Goal: Task Accomplishment & Management: Manage account settings

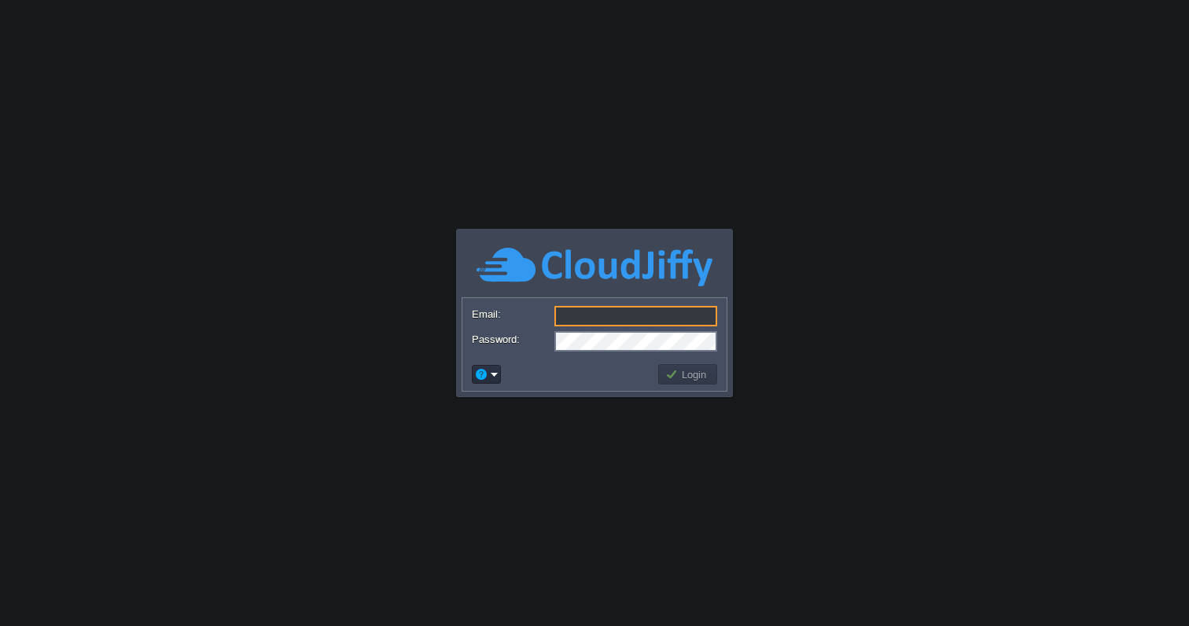
type input "[EMAIL_ADDRESS][DOMAIN_NAME]"
click at [689, 378] on button "Login" at bounding box center [688, 374] width 46 height 14
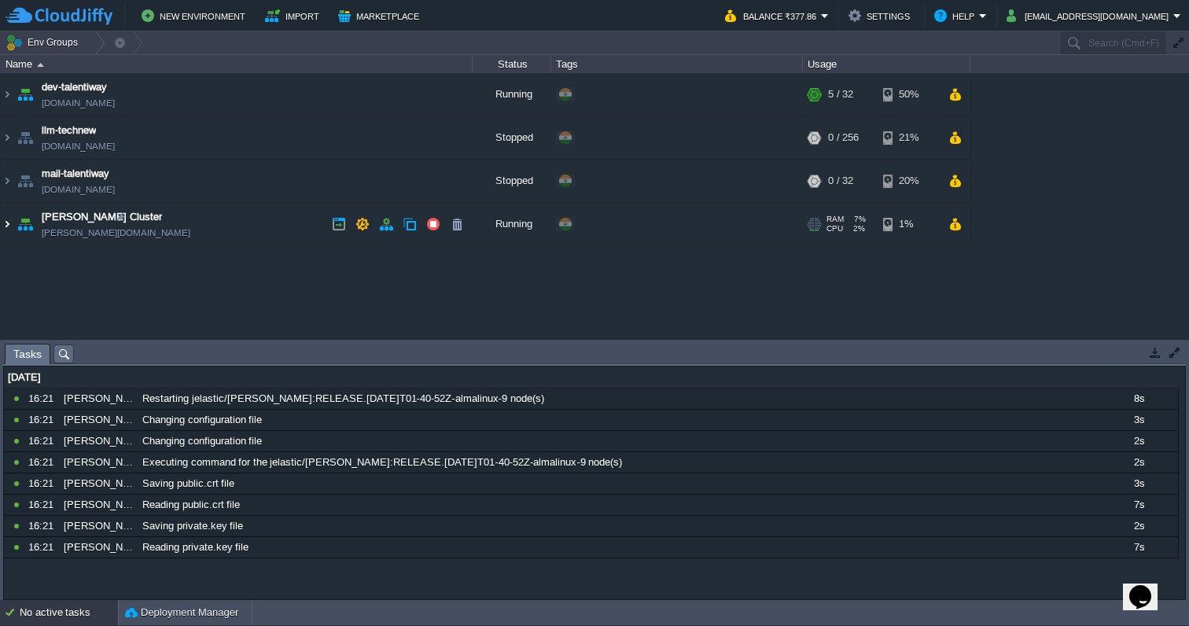
click at [6, 222] on img at bounding box center [7, 224] width 13 height 42
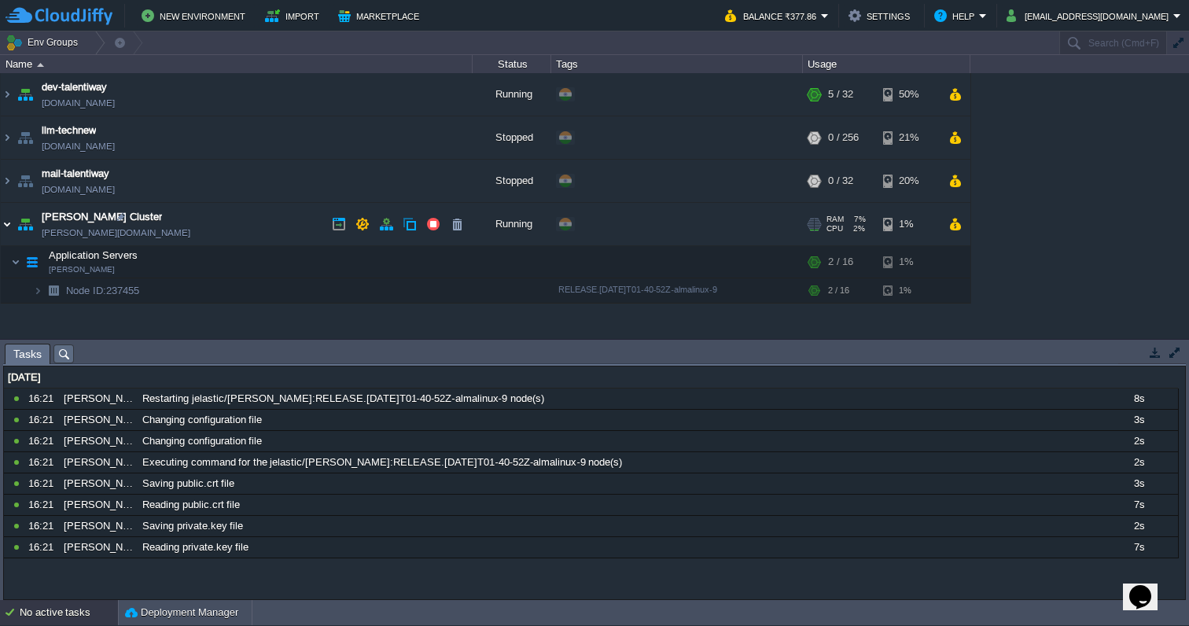
click at [7, 222] on img at bounding box center [7, 224] width 13 height 42
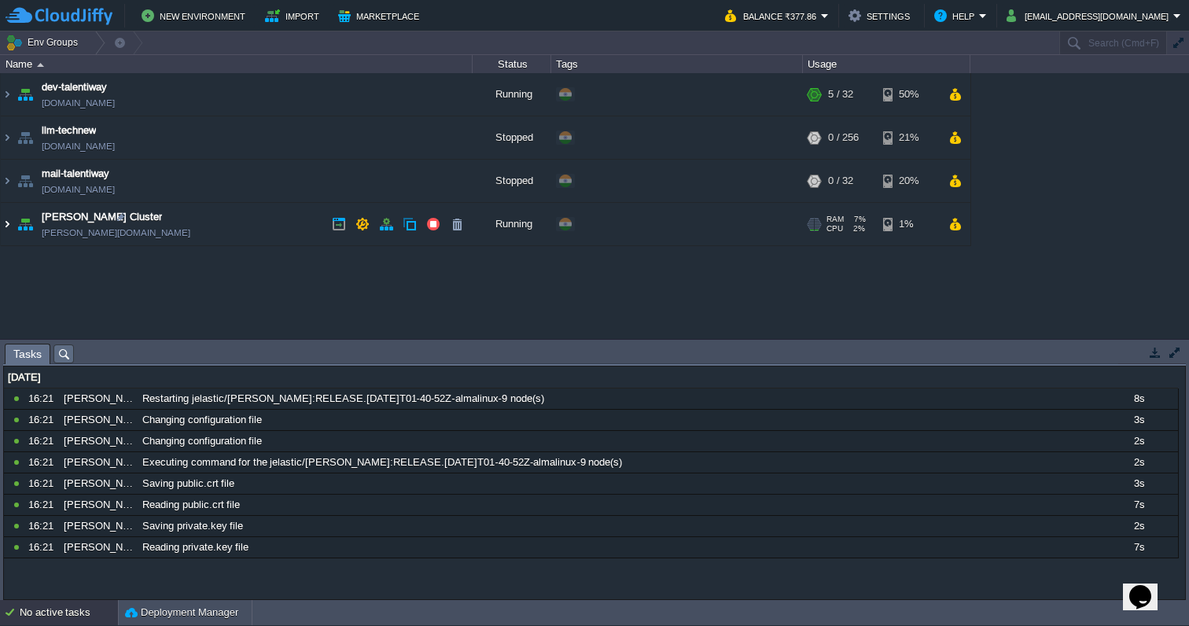
click at [7, 222] on img at bounding box center [7, 224] width 13 height 42
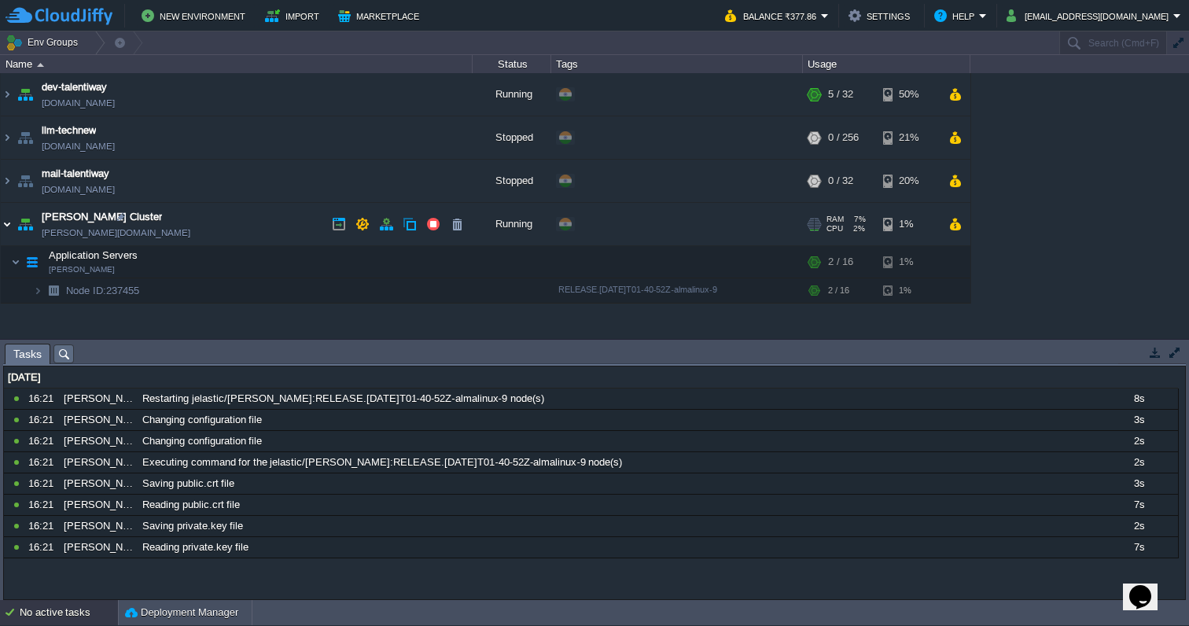
click at [8, 223] on img at bounding box center [7, 224] width 13 height 42
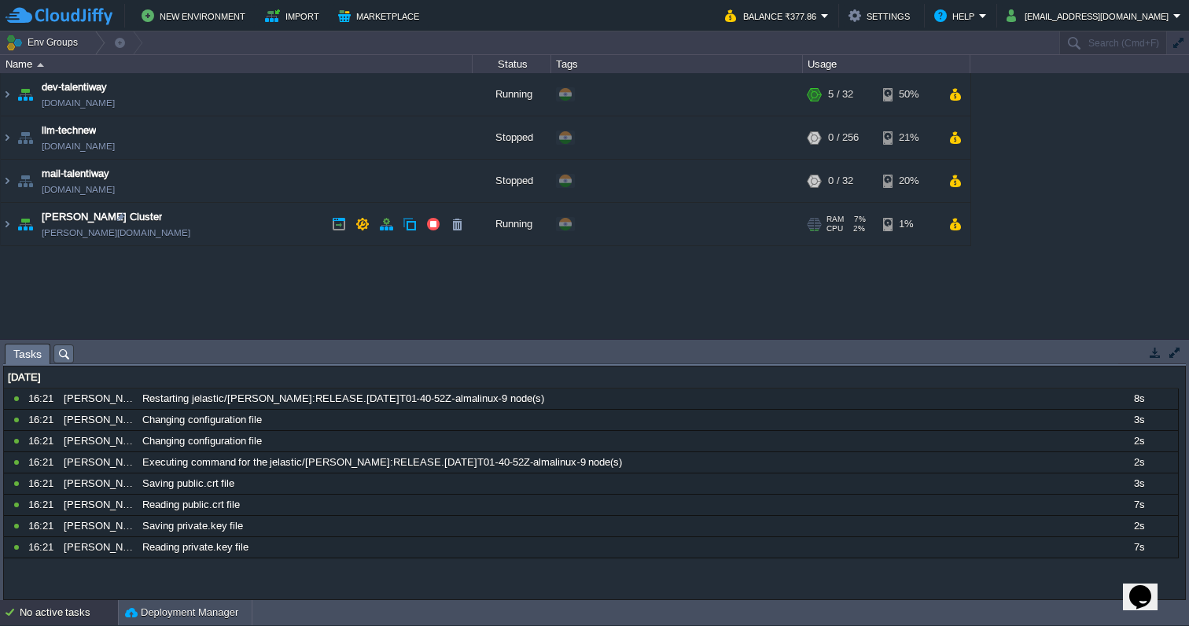
click at [107, 232] on link "minio-ai.cloudjiffy.net" at bounding box center [116, 233] width 149 height 16
click at [1128, 22] on button "[EMAIL_ADDRESS][DOMAIN_NAME]" at bounding box center [1089, 15] width 167 height 19
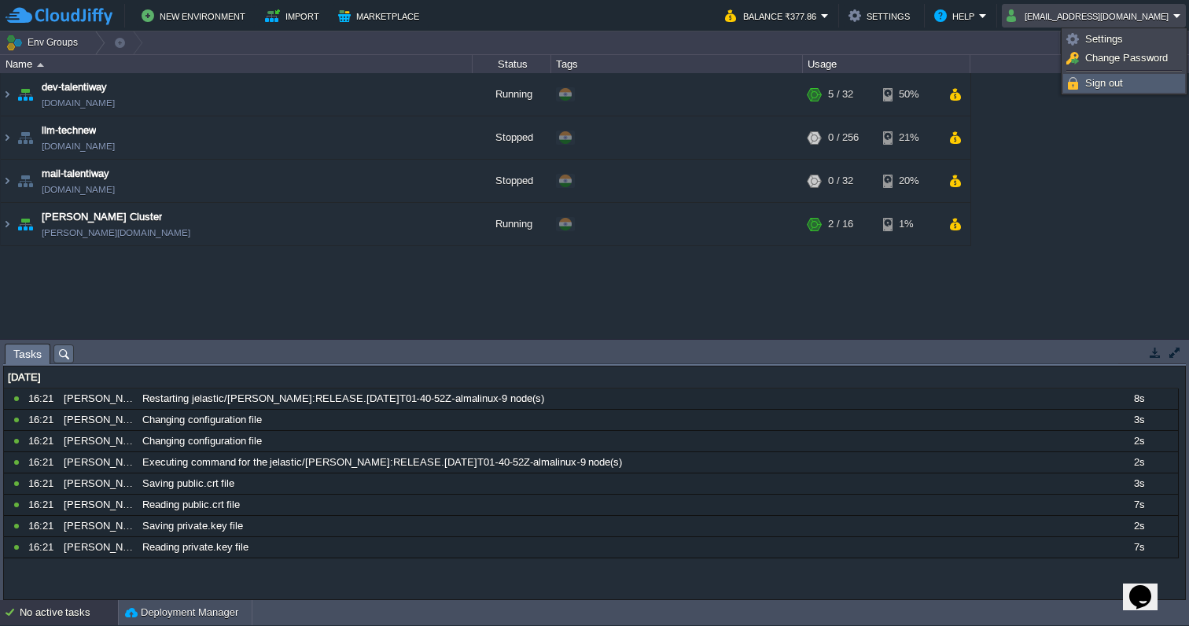
click at [1101, 81] on span "Sign out" at bounding box center [1104, 83] width 38 height 12
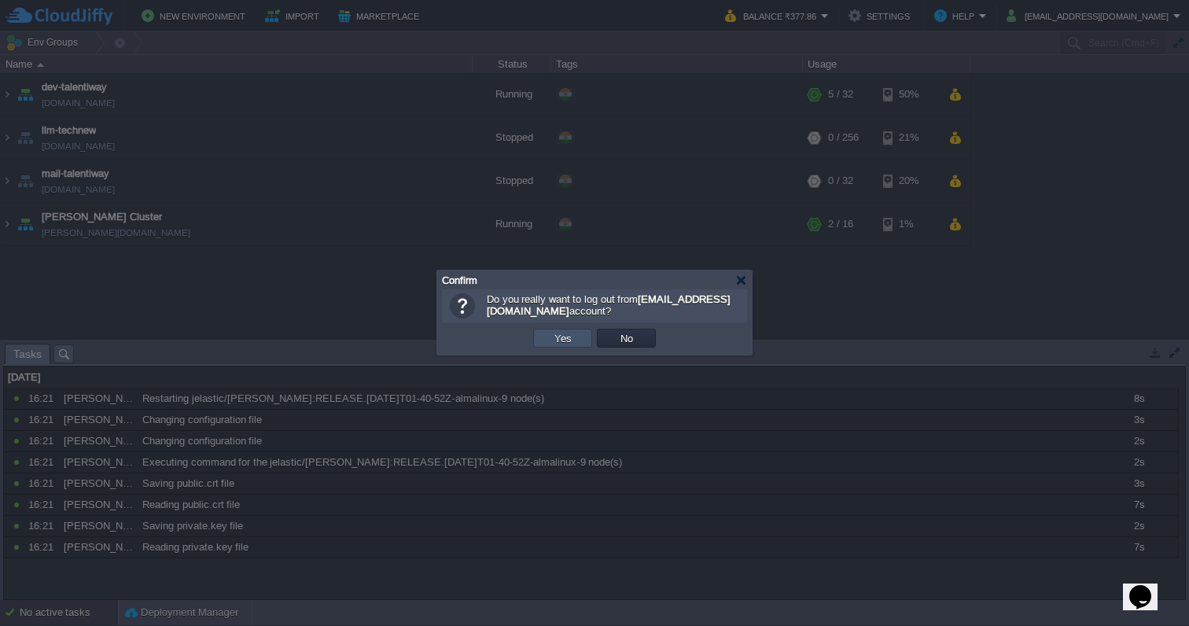
click at [567, 336] on button "Yes" at bounding box center [563, 338] width 27 height 14
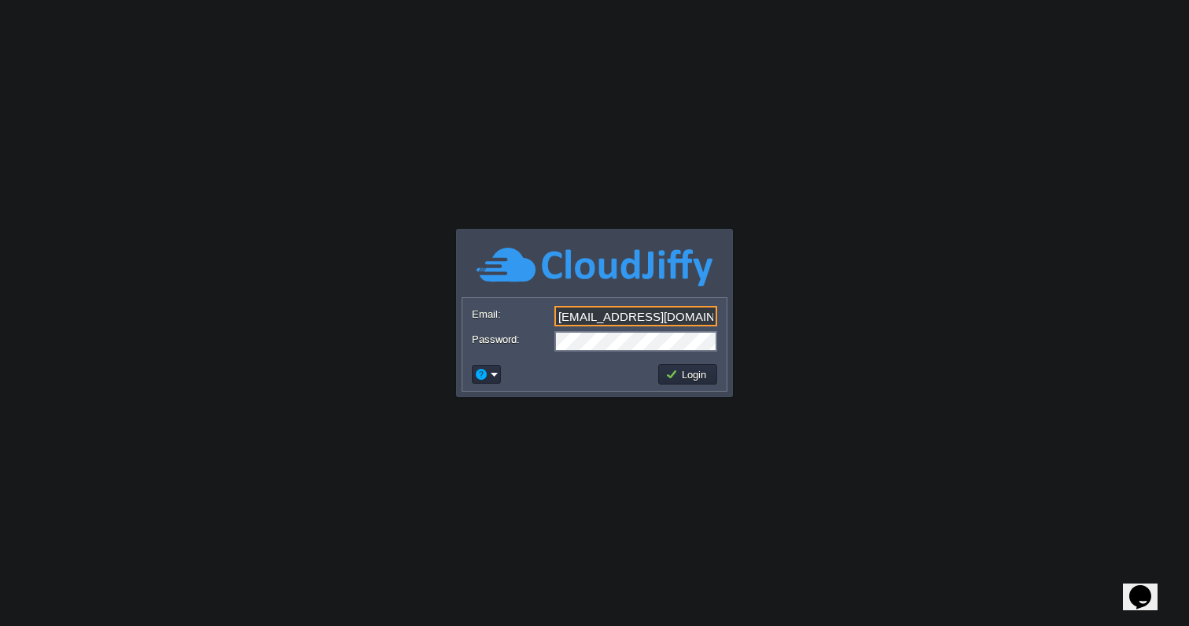
click at [603, 318] on input "[EMAIL_ADDRESS][DOMAIN_NAME]" at bounding box center [635, 316] width 163 height 20
type input "[EMAIL_ADDRESS][DOMAIN_NAME]"
click at [671, 369] on button "Login" at bounding box center [688, 374] width 46 height 14
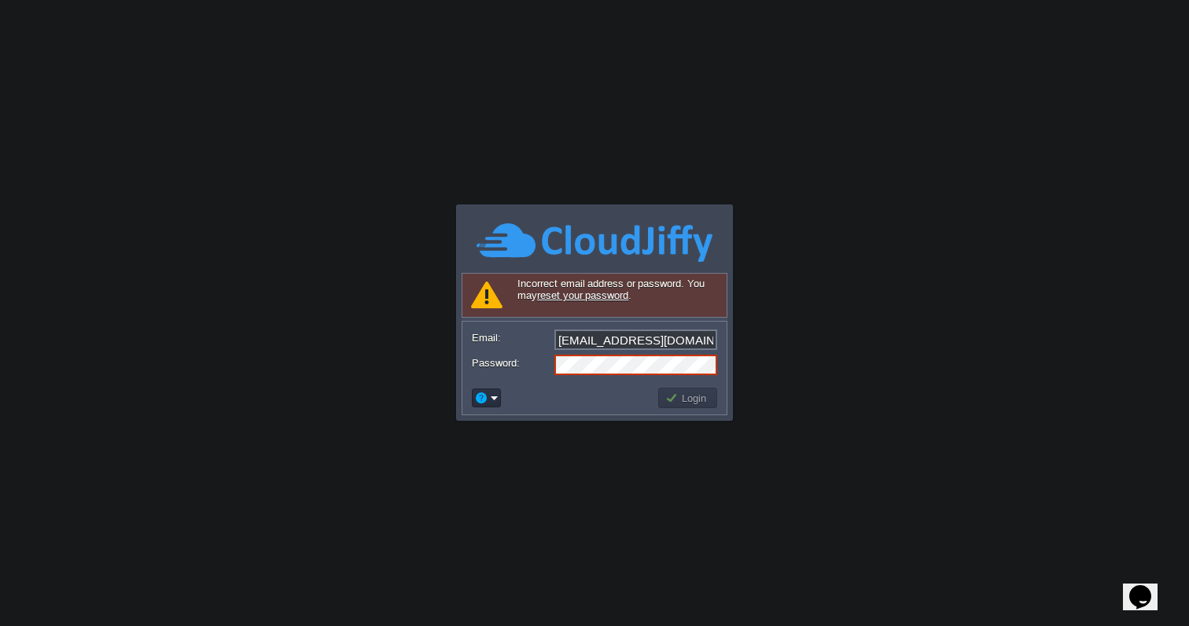
click at [902, 303] on body "Application Platform v.8.10.2 Signing in... Incorrect email address or password…" at bounding box center [594, 313] width 1189 height 626
click at [549, 407] on td at bounding box center [562, 397] width 186 height 25
click at [671, 403] on button "Login" at bounding box center [688, 398] width 46 height 14
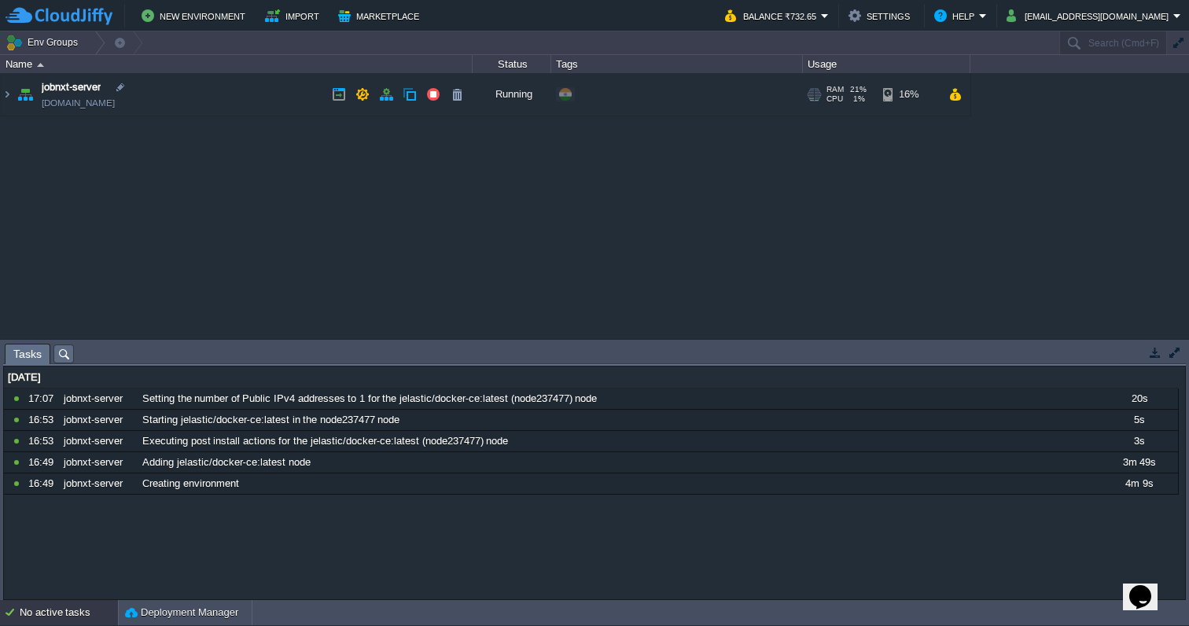
click at [90, 105] on link "[DOMAIN_NAME]" at bounding box center [78, 103] width 73 height 16
click at [9, 94] on img at bounding box center [7, 94] width 13 height 42
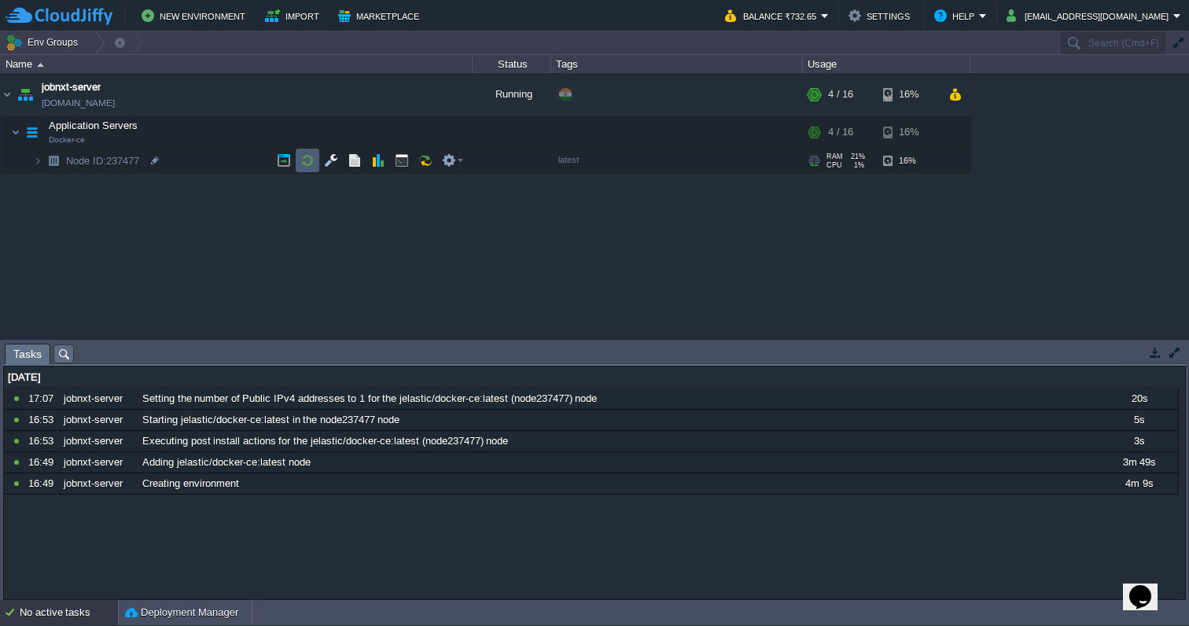
click at [314, 162] on button "button" at bounding box center [307, 160] width 14 height 14
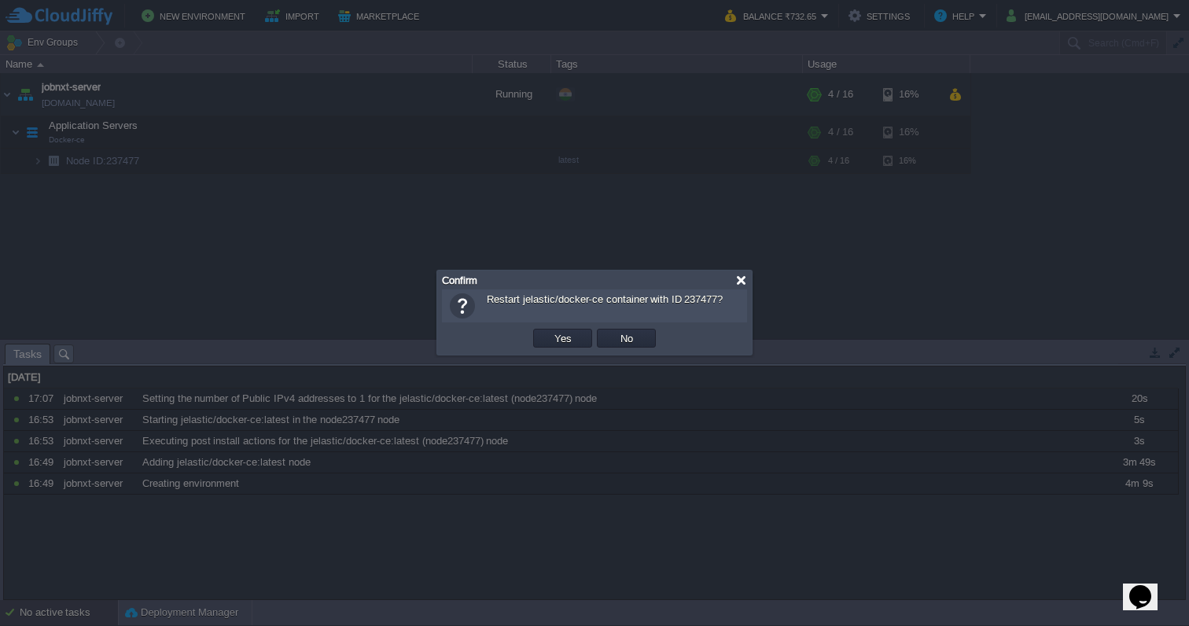
click at [744, 281] on div at bounding box center [741, 280] width 12 height 12
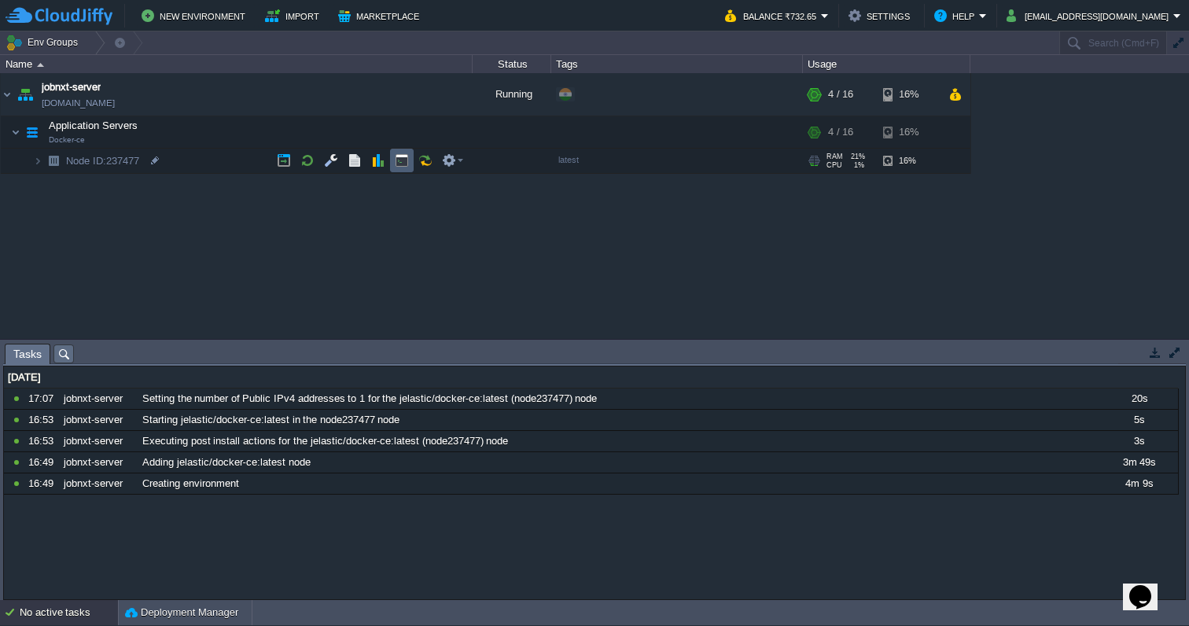
click at [410, 164] on td at bounding box center [402, 161] width 24 height 24
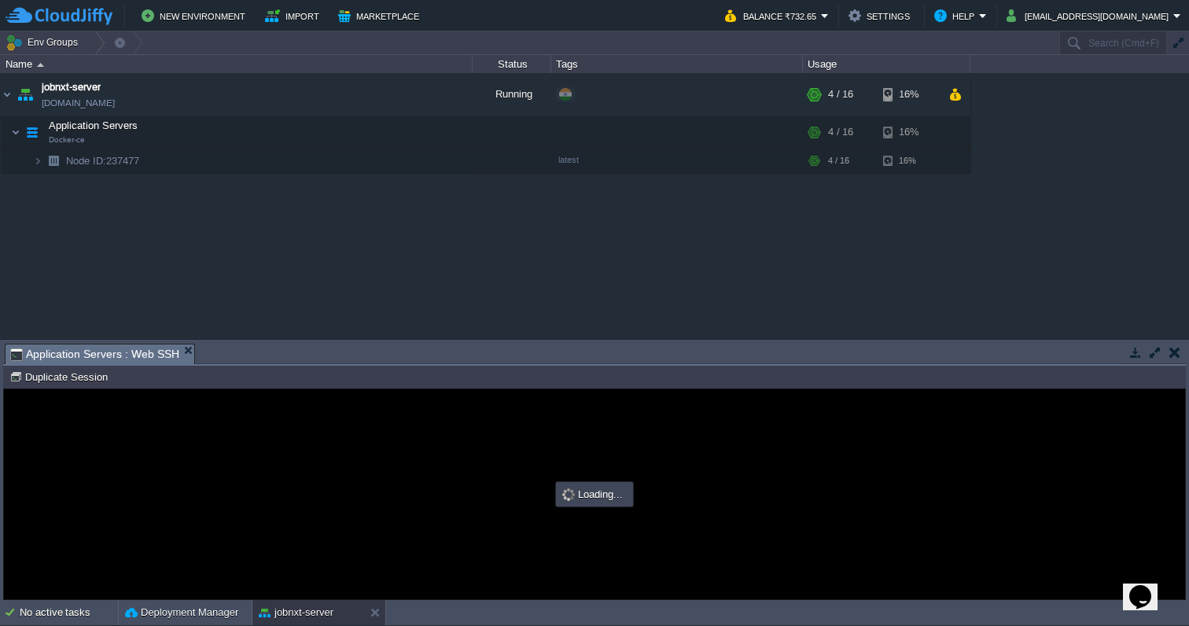
type input "#000000"
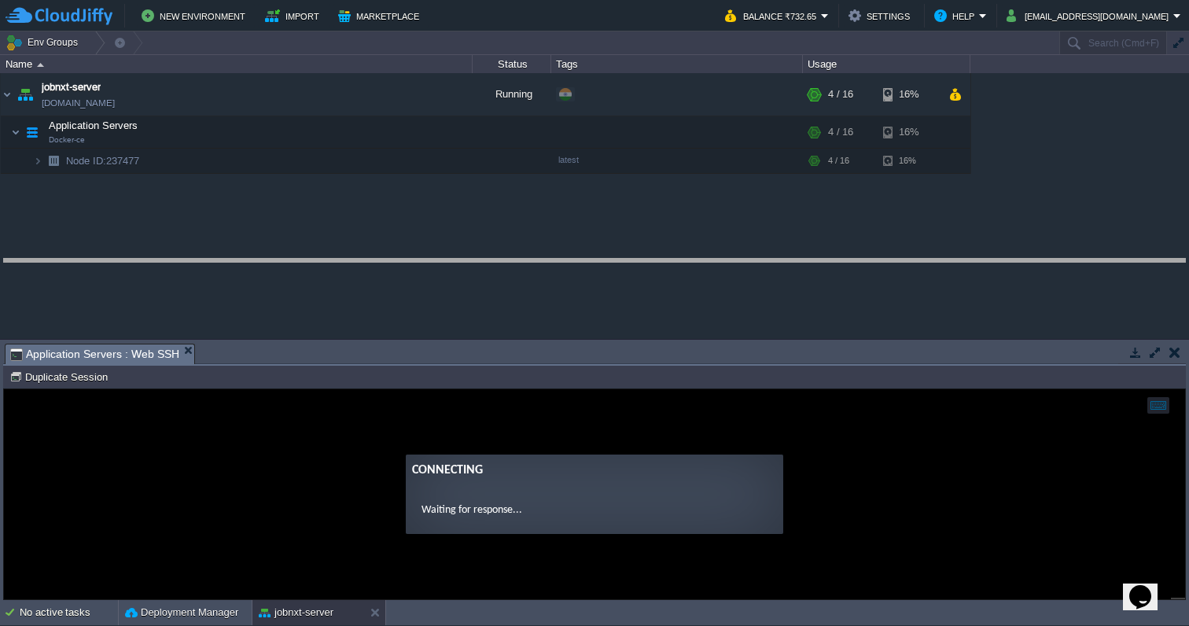
drag, startPoint x: 359, startPoint y: 364, endPoint x: 381, endPoint y: 279, distance: 87.7
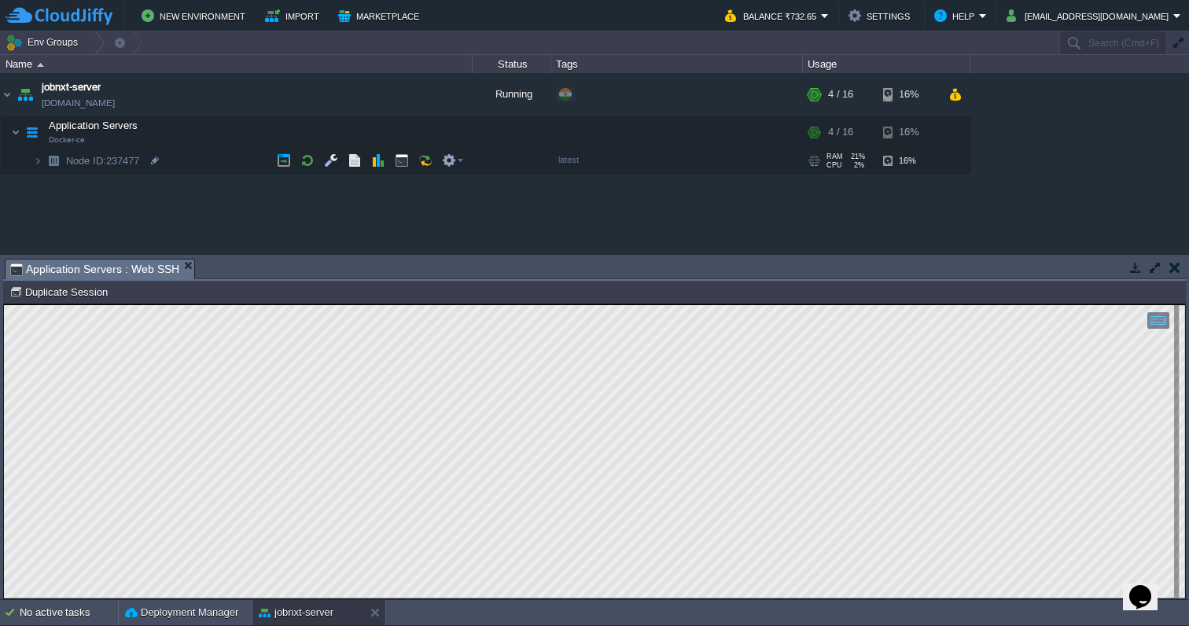
click at [1177, 266] on button "button" at bounding box center [1174, 267] width 11 height 14
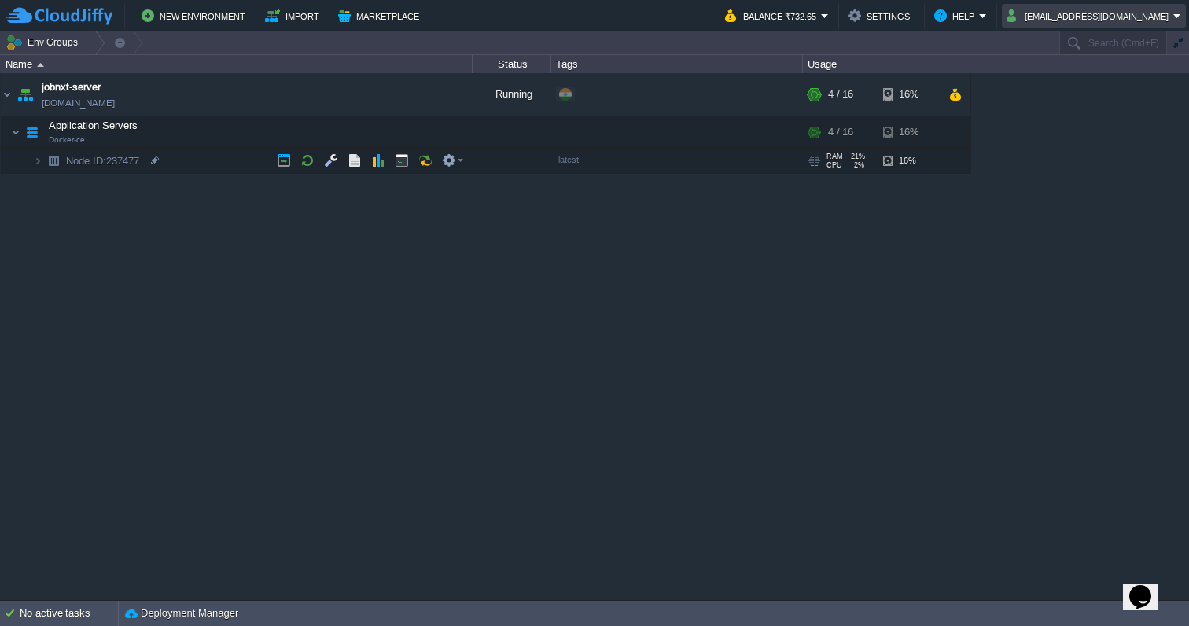
click at [1098, 24] on button "[EMAIL_ADDRESS][DOMAIN_NAME]" at bounding box center [1089, 15] width 167 height 19
click at [1110, 78] on span "Sign out" at bounding box center [1105, 83] width 38 height 12
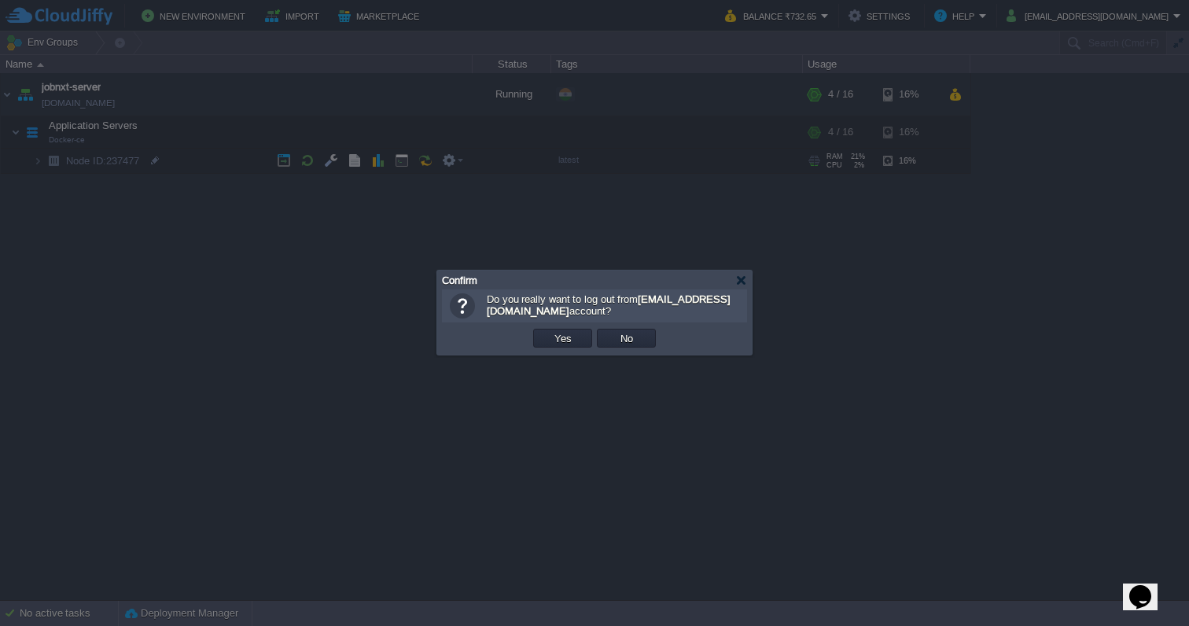
click at [568, 349] on td "Yes" at bounding box center [563, 338] width 64 height 24
click at [568, 336] on button "Yes" at bounding box center [563, 338] width 27 height 14
